Goal: Transaction & Acquisition: Book appointment/travel/reservation

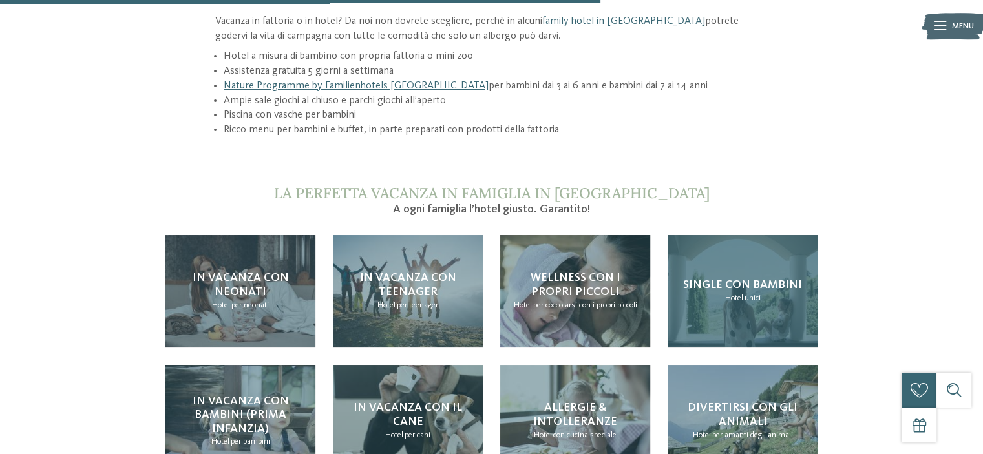
scroll to position [1228, 0]
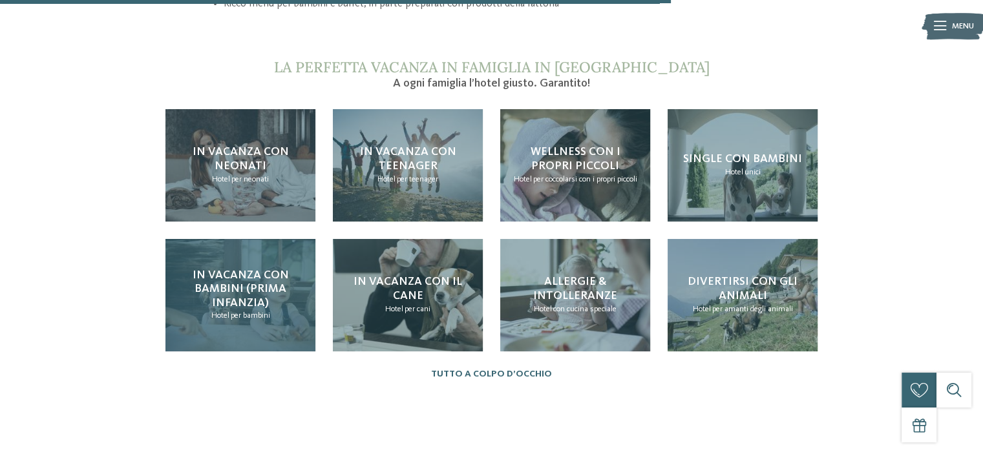
click at [233, 294] on span "In vacanza con bambini (prima infanzia)" at bounding box center [241, 288] width 96 height 39
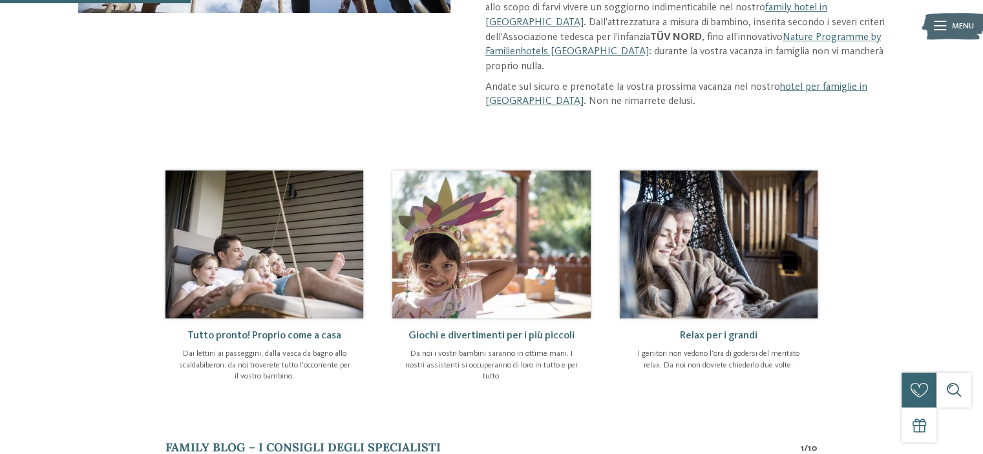
scroll to position [646, 0]
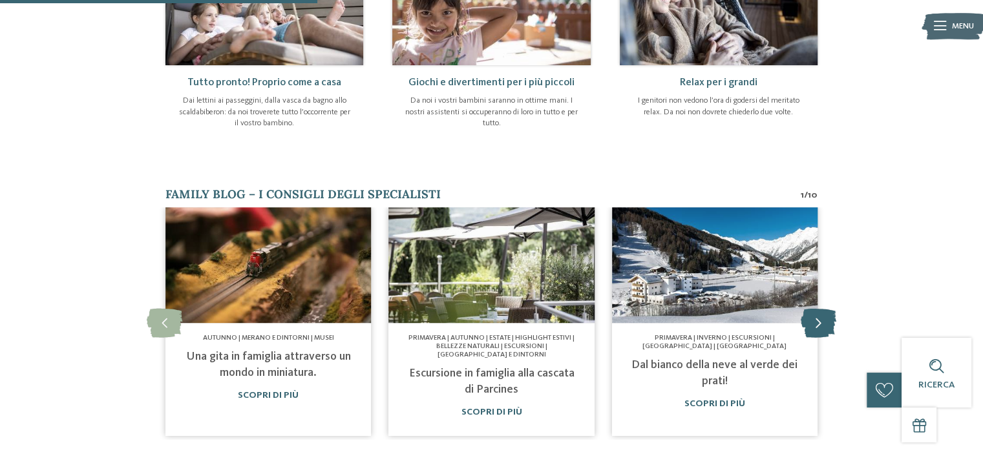
click at [817, 309] on icon at bounding box center [819, 323] width 36 height 29
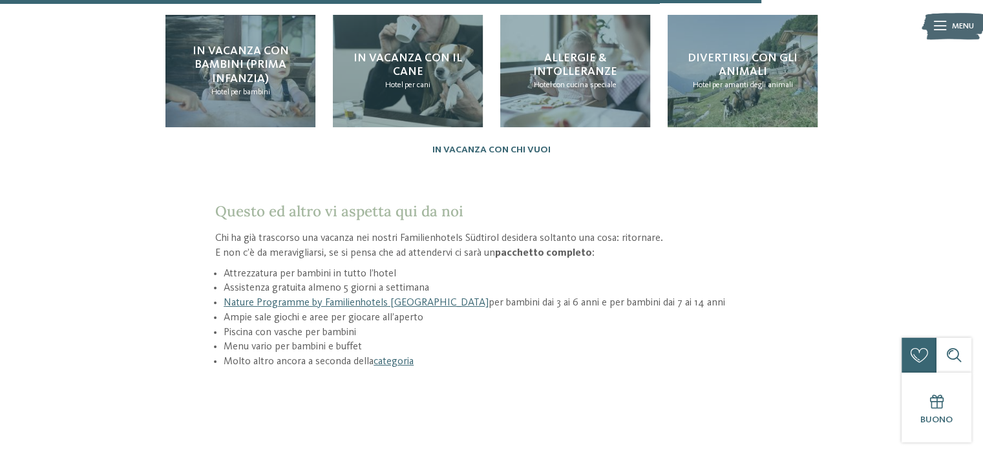
scroll to position [1551, 0]
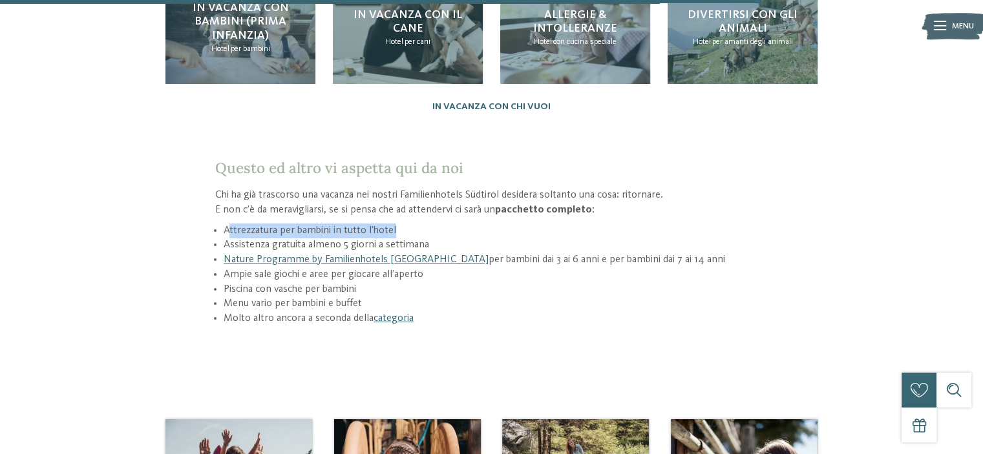
drag, startPoint x: 287, startPoint y: 166, endPoint x: 445, endPoint y: 173, distance: 157.8
click at [434, 224] on li "Attrezzatura per bambini in tutto l’hotel" at bounding box center [496, 231] width 544 height 15
click at [468, 224] on li "Attrezzatura per bambini in tutto l’hotel" at bounding box center [496, 231] width 544 height 15
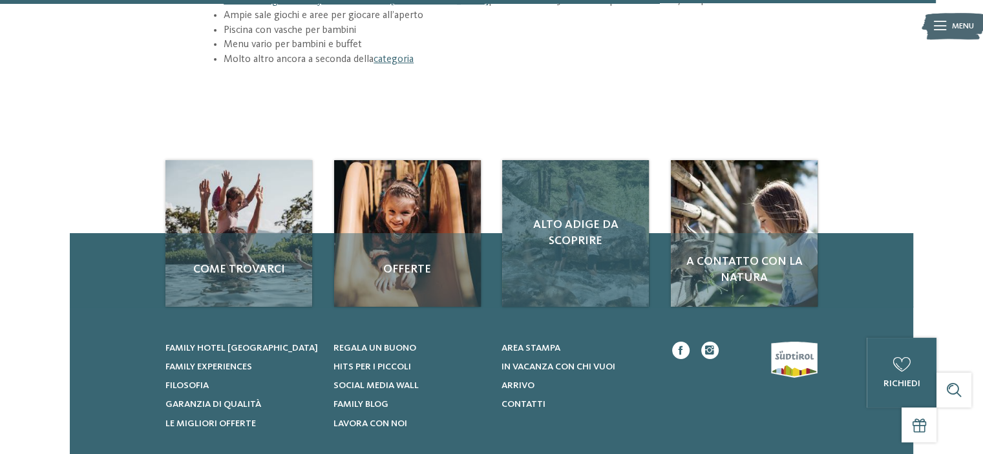
scroll to position [1809, 0]
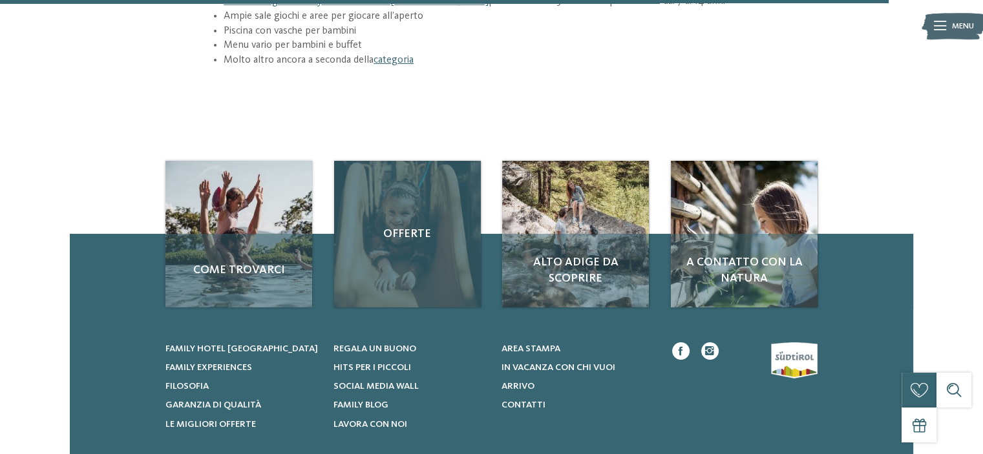
click at [415, 185] on div "Offerte" at bounding box center [407, 234] width 147 height 147
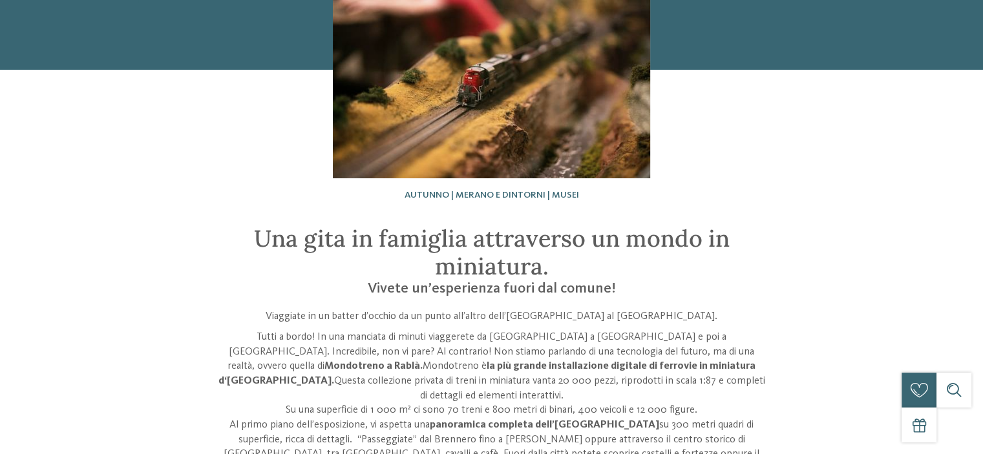
scroll to position [194, 0]
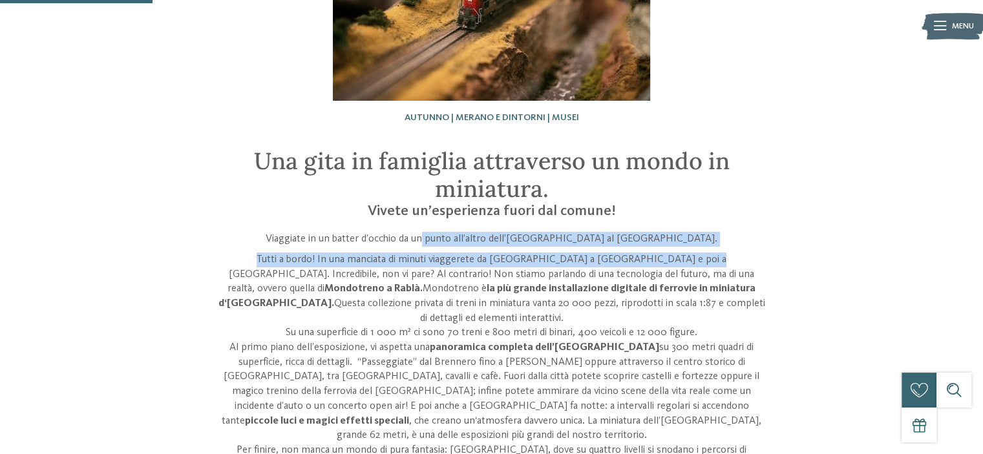
drag, startPoint x: 436, startPoint y: 240, endPoint x: 648, endPoint y: 262, distance: 213.2
click at [648, 260] on div "Viaggiate in un batter d’occhio da un punto all’altro dell’Alto Adige al Museo …" at bounding box center [491, 399] width 553 height 334
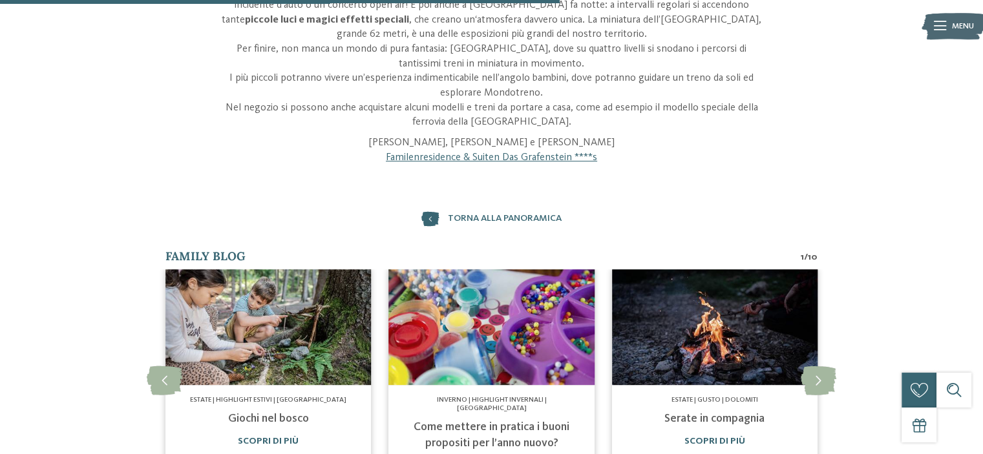
scroll to position [711, 0]
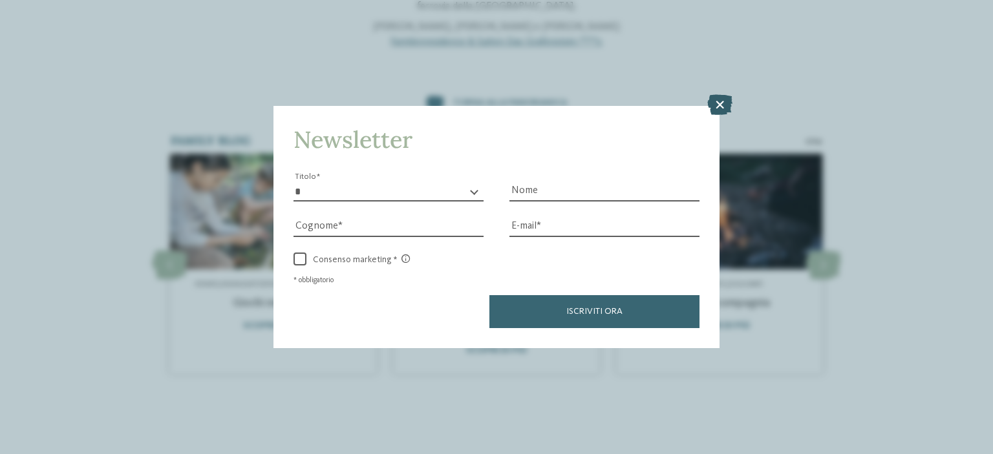
click at [724, 103] on icon at bounding box center [719, 104] width 25 height 21
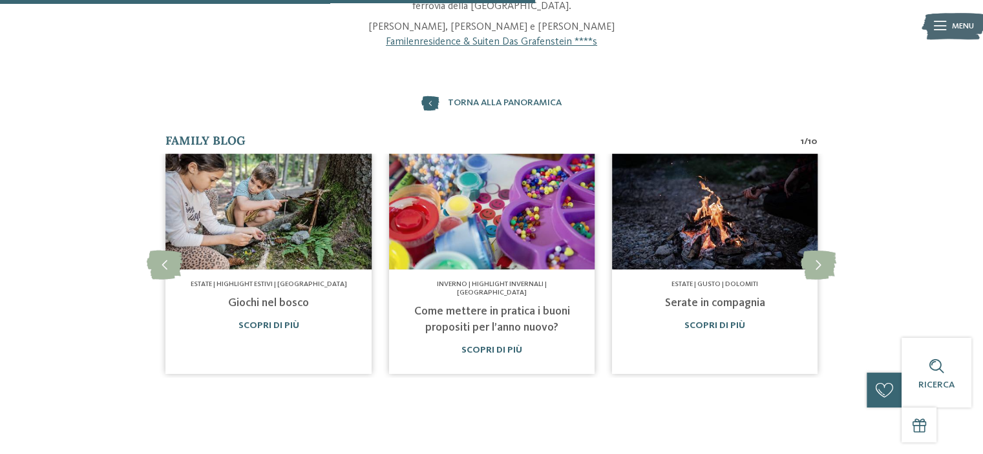
scroll to position [323, 0]
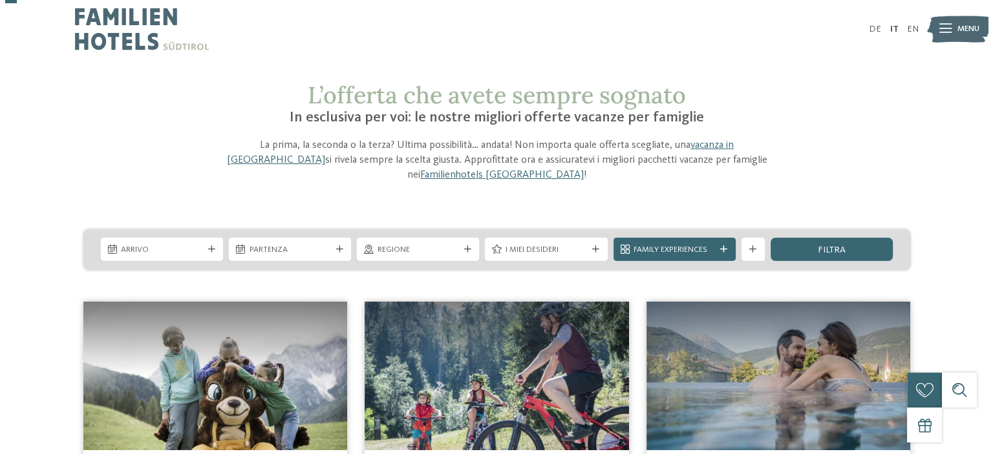
scroll to position [194, 0]
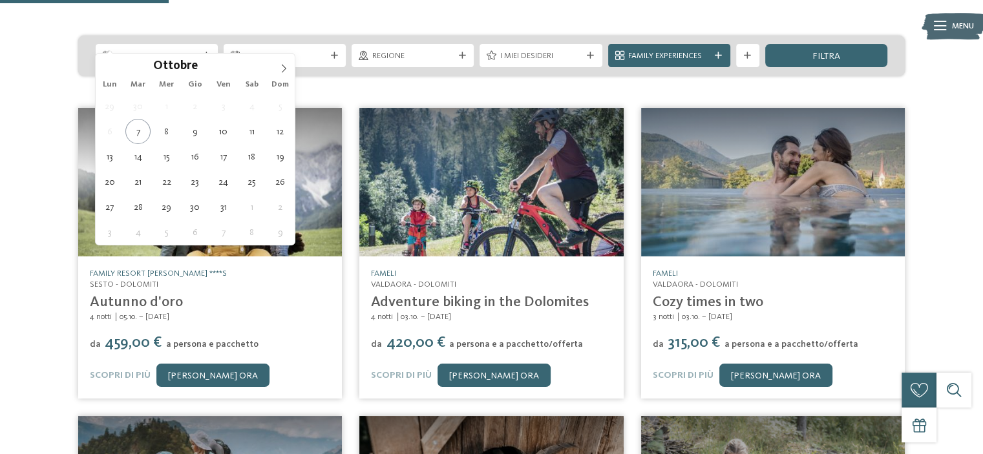
click at [202, 52] on div at bounding box center [206, 55] width 12 height 7
click at [285, 65] on icon at bounding box center [283, 68] width 9 height 9
type div "14.11.2025"
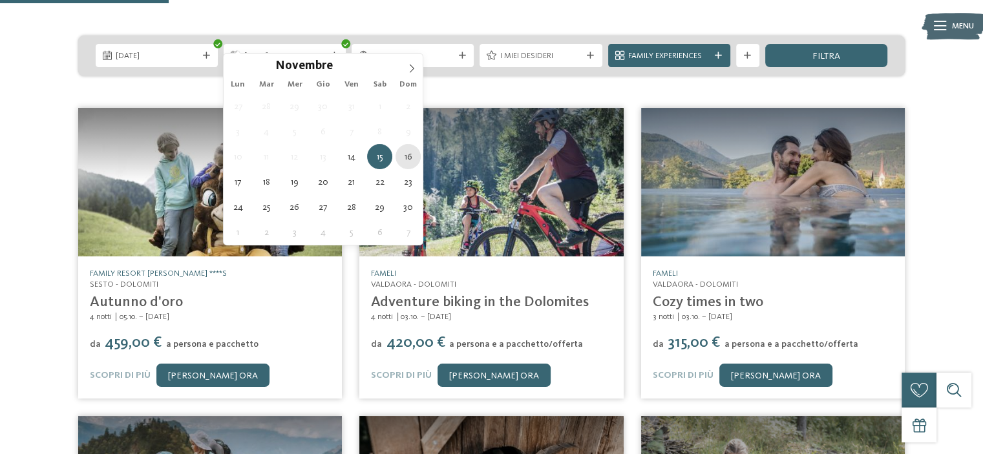
type div "16.11.2025"
click at [409, 154] on img at bounding box center [491, 182] width 264 height 149
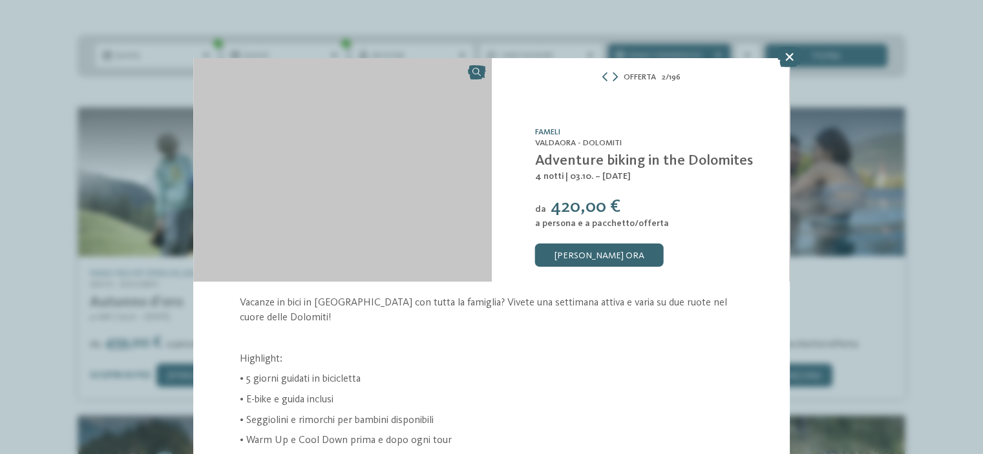
click at [407, 159] on div "Offerta 2 / 196" at bounding box center [491, 227] width 983 height 454
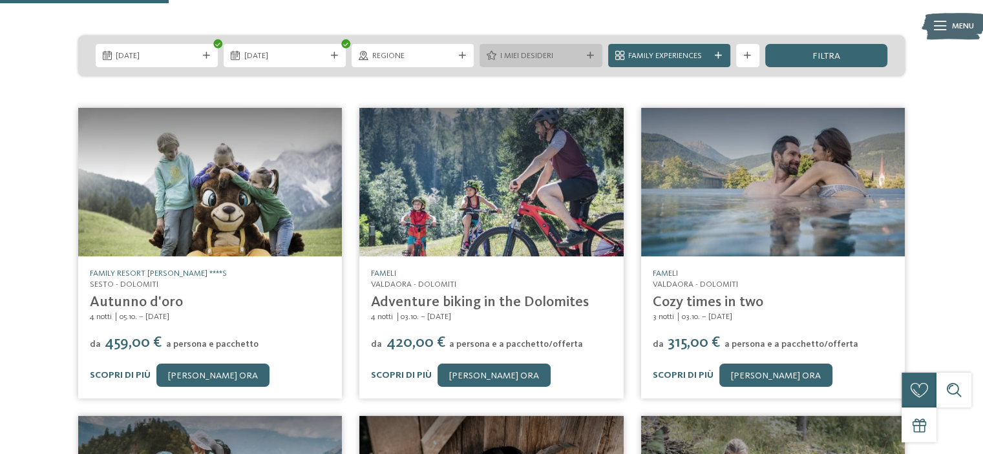
click at [575, 50] on span "I miei desideri" at bounding box center [540, 56] width 81 height 12
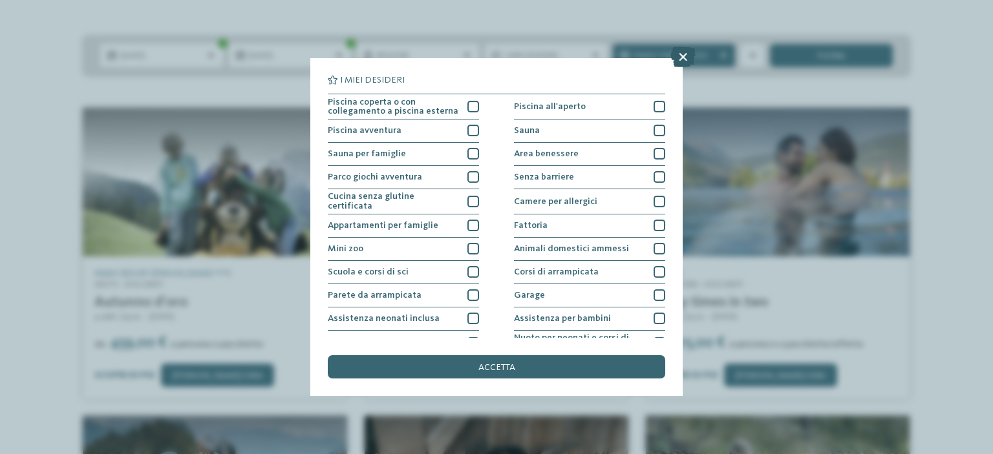
click at [679, 63] on icon at bounding box center [682, 57] width 25 height 21
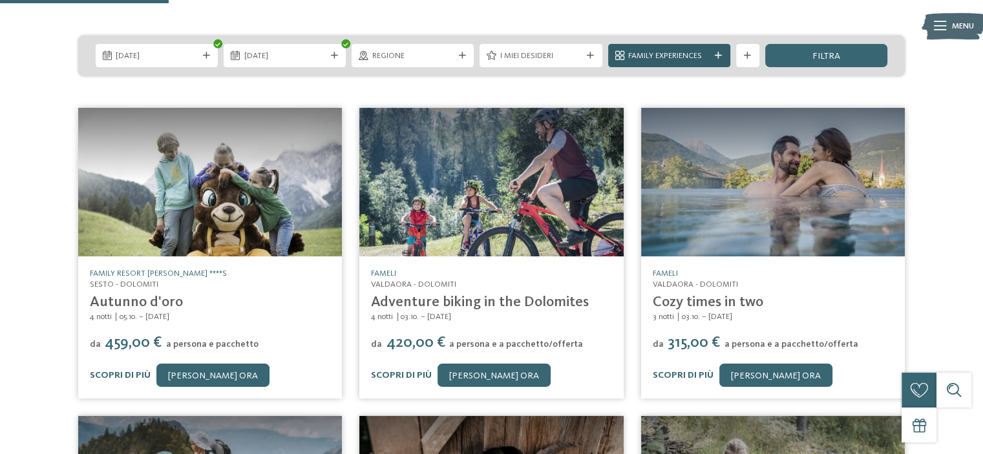
click at [700, 50] on span "Family Experiences" at bounding box center [668, 56] width 81 height 12
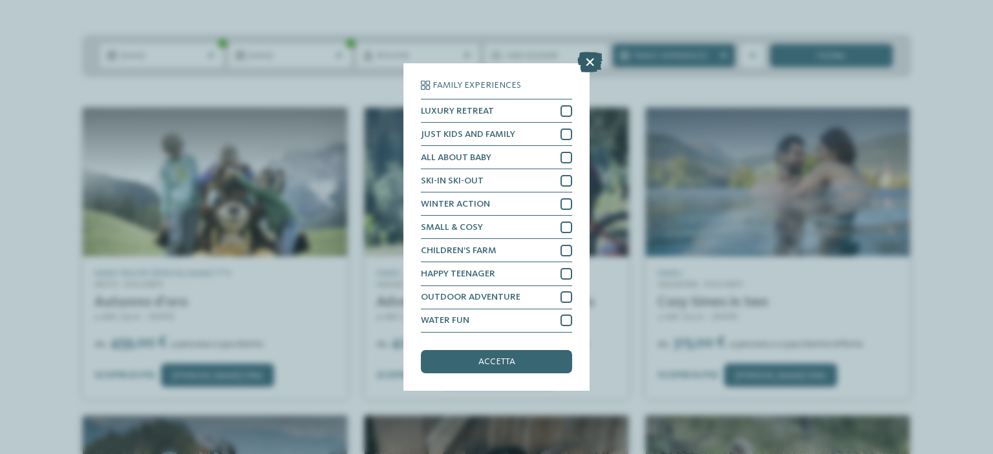
click at [593, 64] on icon at bounding box center [589, 62] width 25 height 21
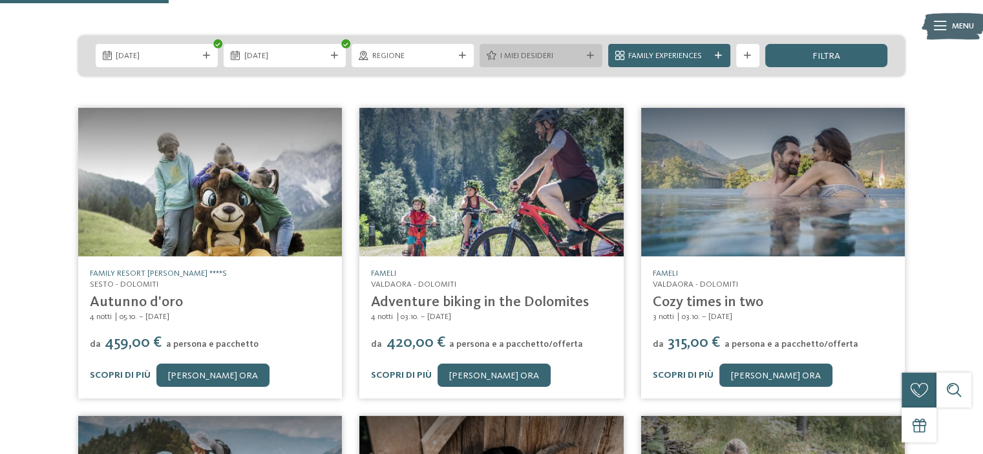
click at [591, 52] on icon at bounding box center [590, 55] width 7 height 7
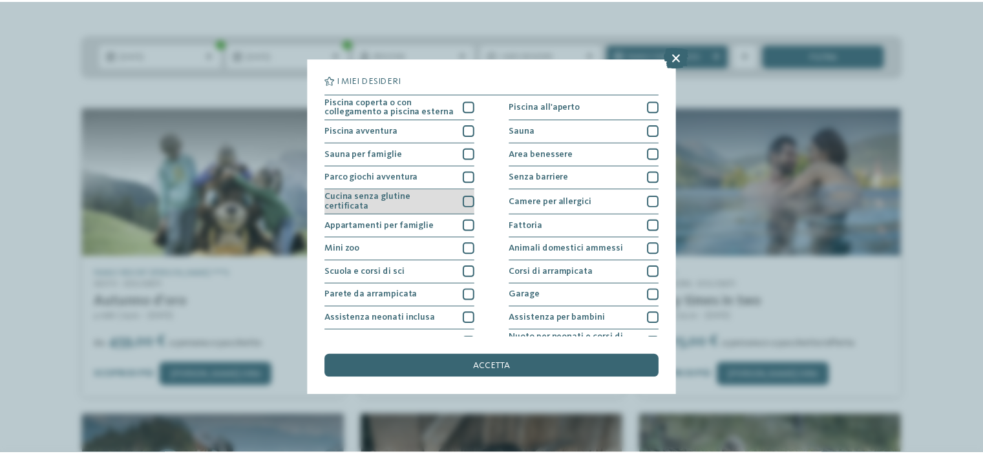
scroll to position [157, 0]
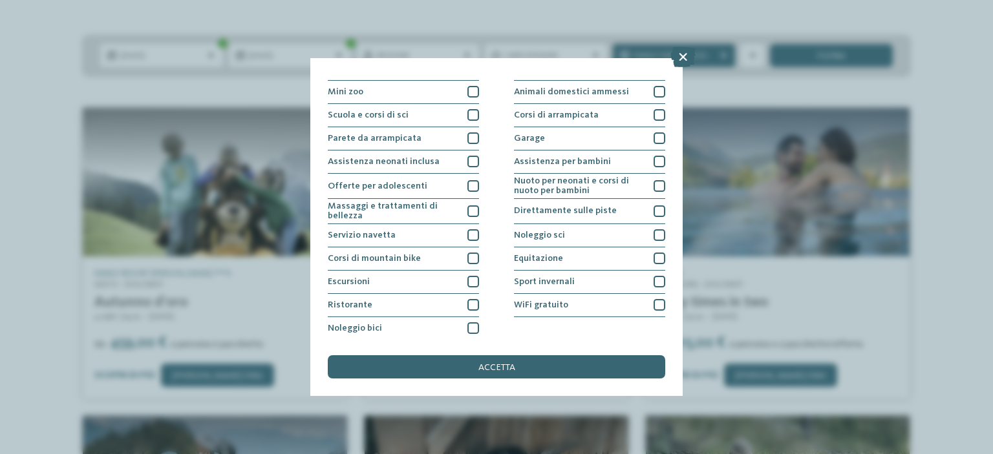
click at [673, 63] on icon at bounding box center [682, 57] width 25 height 21
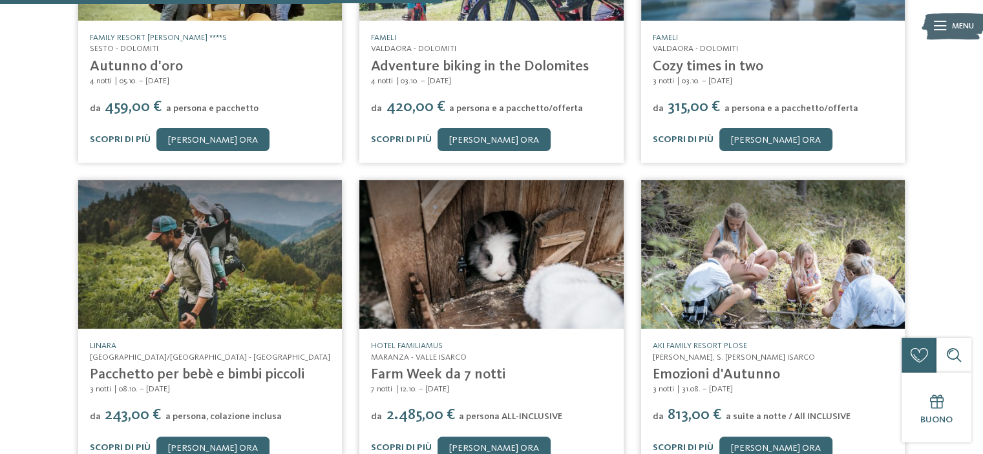
scroll to position [517, 0]
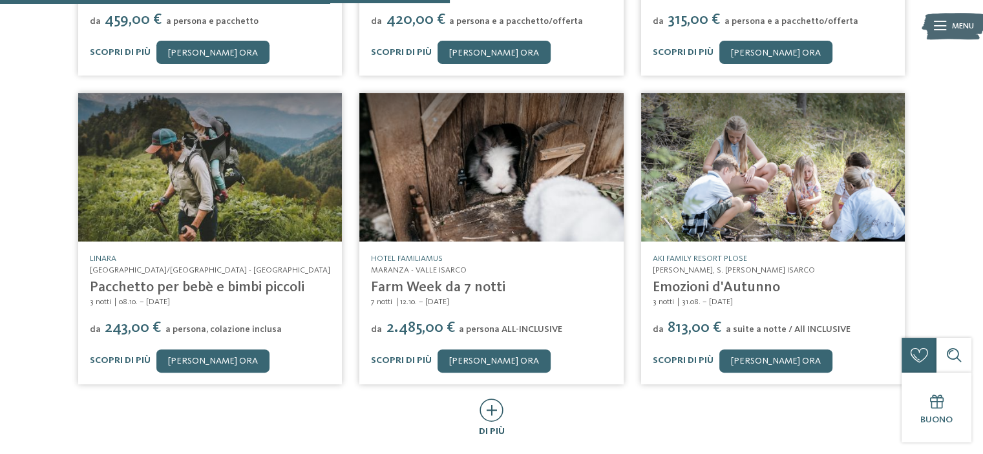
click at [486, 400] on icon at bounding box center [492, 410] width 24 height 23
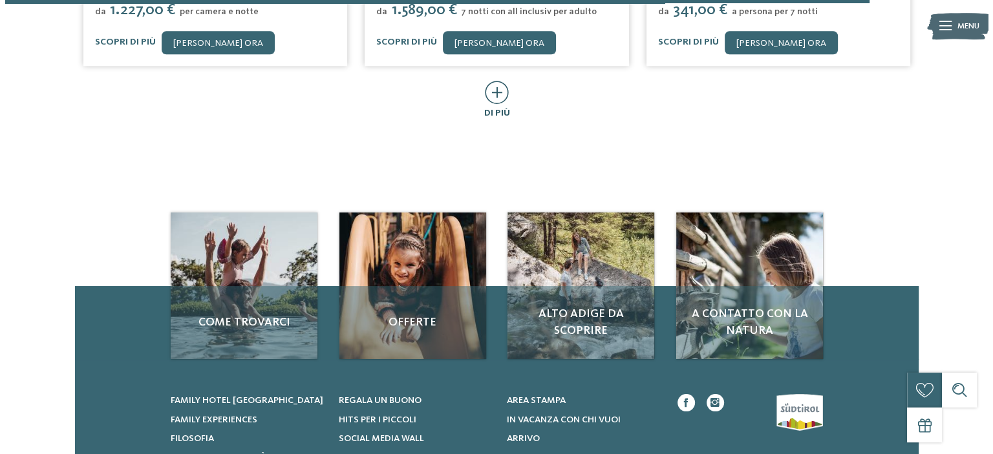
scroll to position [1551, 0]
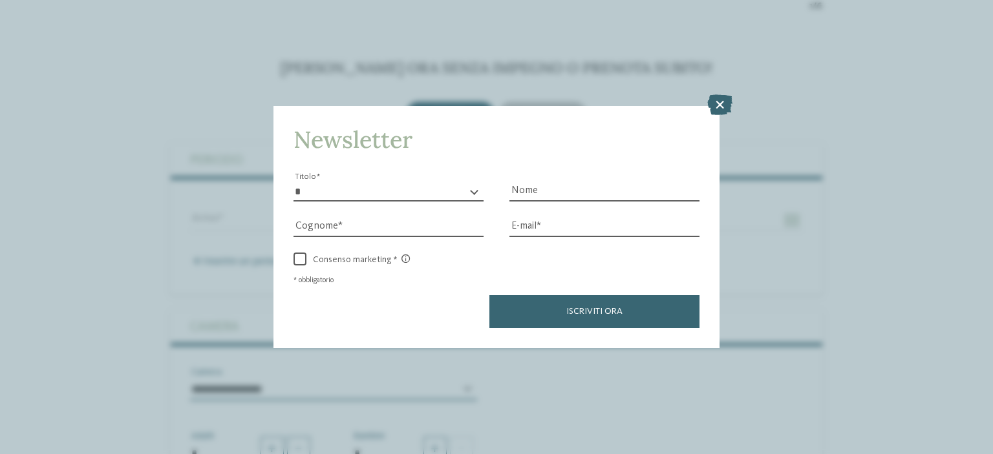
click at [722, 98] on icon at bounding box center [719, 104] width 25 height 21
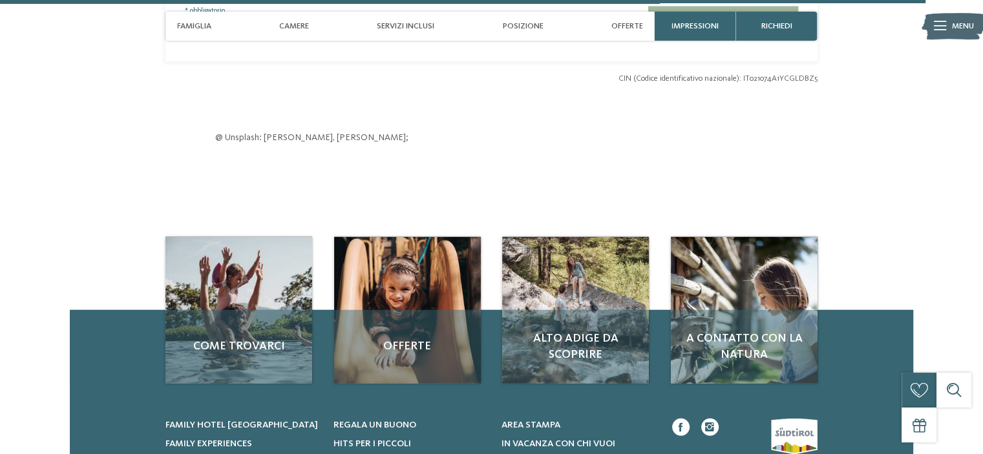
scroll to position [3651, 0]
